Goal: Transaction & Acquisition: Purchase product/service

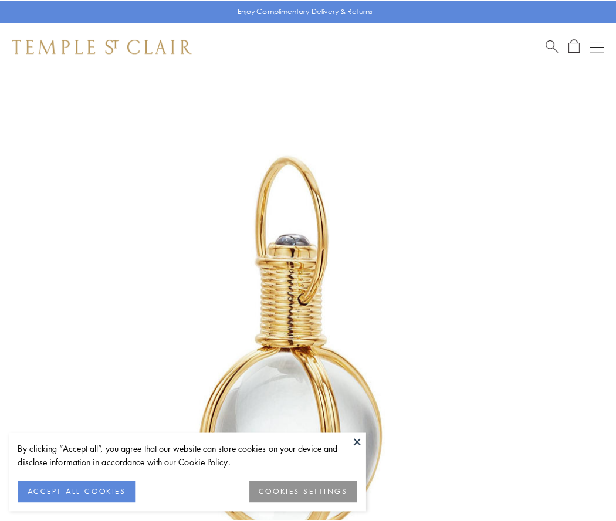
scroll to position [306, 0]
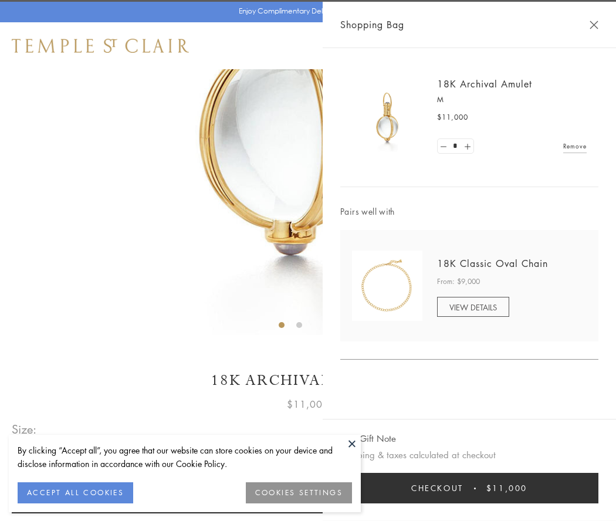
click at [470, 488] on button "Checkout $11,000" at bounding box center [469, 488] width 258 height 31
